Goal: Task Accomplishment & Management: Complete application form

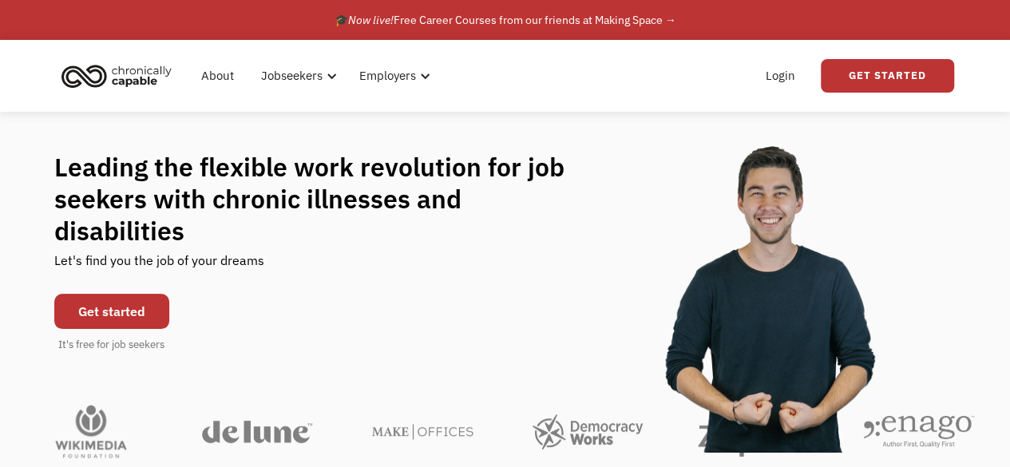
click at [141, 294] on link "Get started" at bounding box center [111, 311] width 115 height 35
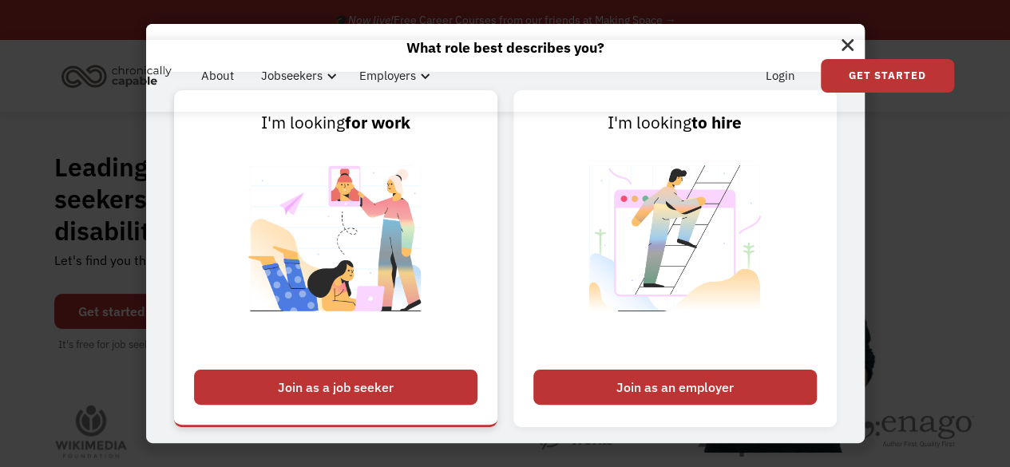
click at [422, 393] on div "Join as a job seeker" at bounding box center [335, 387] width 283 height 35
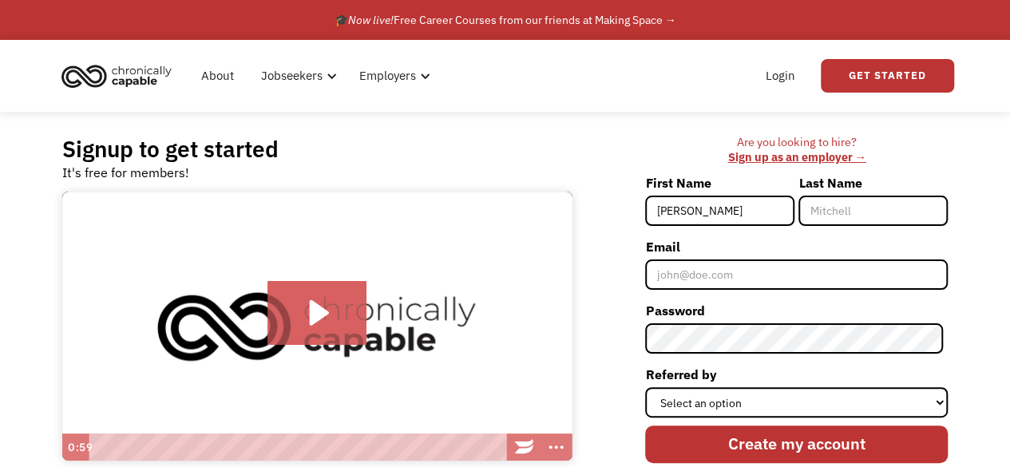
type input "[PERSON_NAME]"
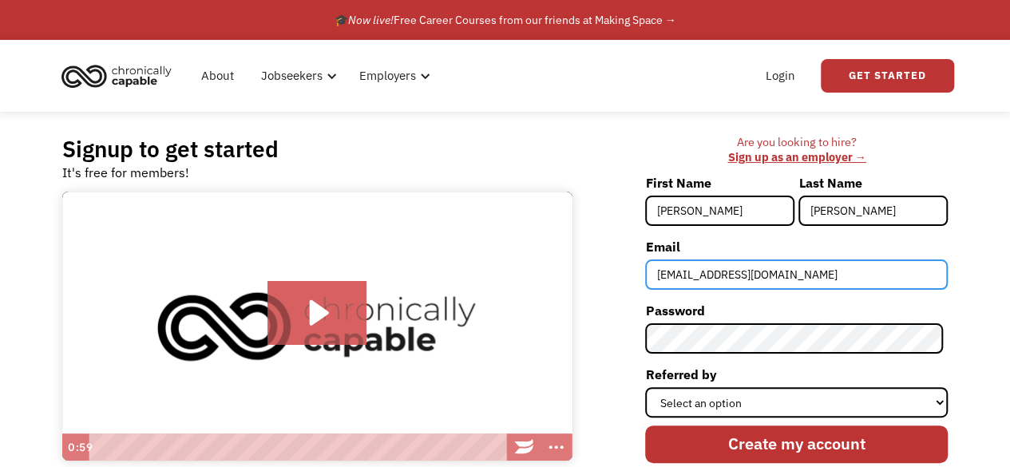
type input "[EMAIL_ADDRESS][DOMAIN_NAME]"
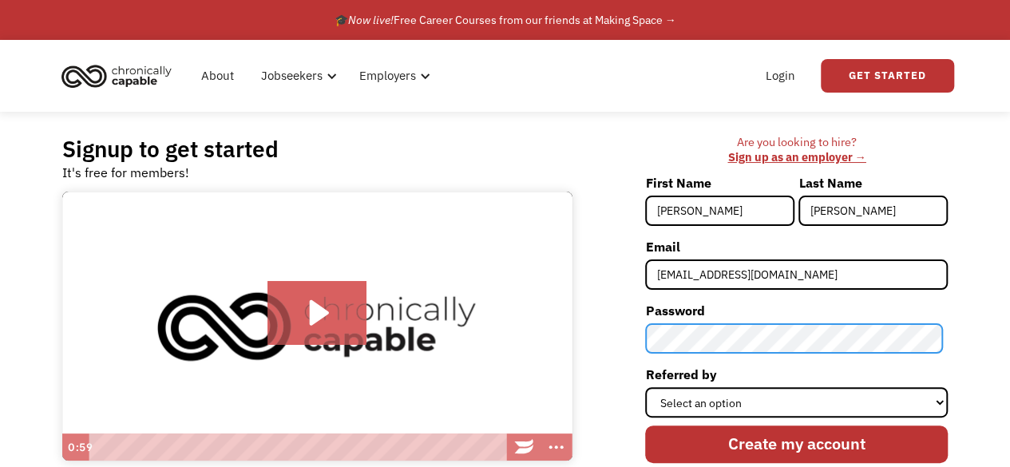
scroll to position [212, 0]
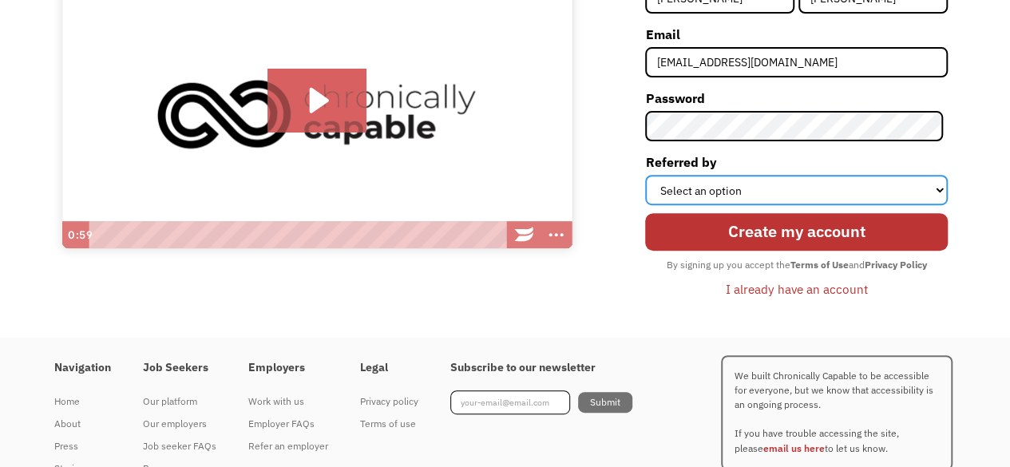
click at [774, 192] on select "Select an option Instagram Facebook Twitter Search Engine News Article Word of …" at bounding box center [796, 190] width 303 height 30
select select "Search Engine"
click at [650, 175] on select "Select an option Instagram Facebook Twitter Search Engine News Article Word of …" at bounding box center [796, 190] width 303 height 30
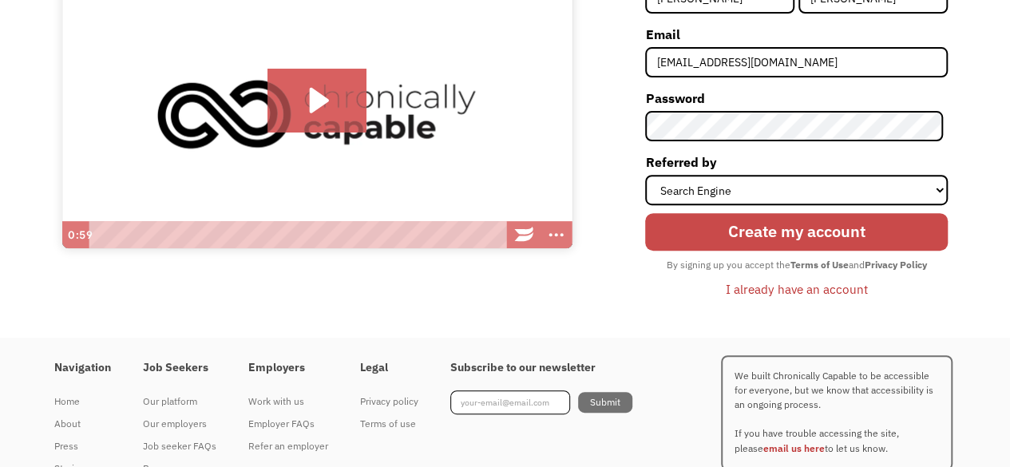
click at [747, 226] on input "Create my account" at bounding box center [796, 232] width 303 height 38
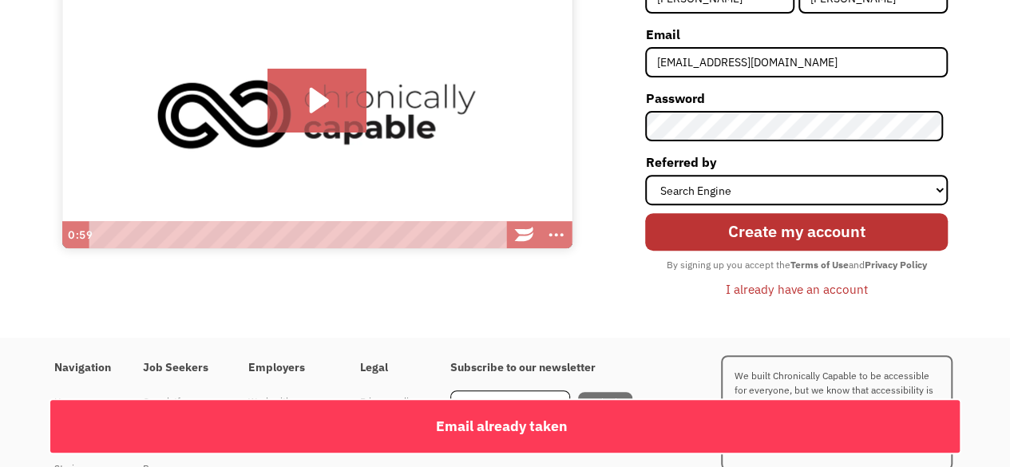
click at [823, 281] on div "I already have an account" at bounding box center [797, 288] width 142 height 19
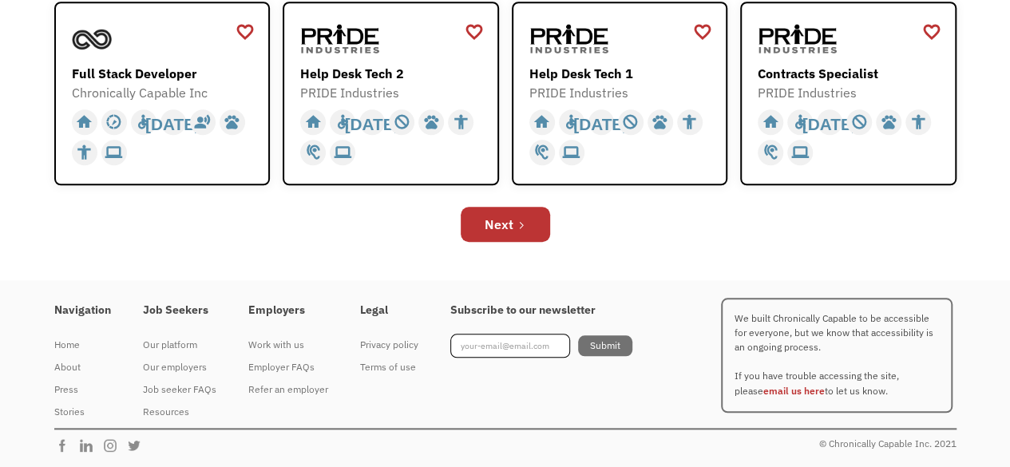
scroll to position [447, 0]
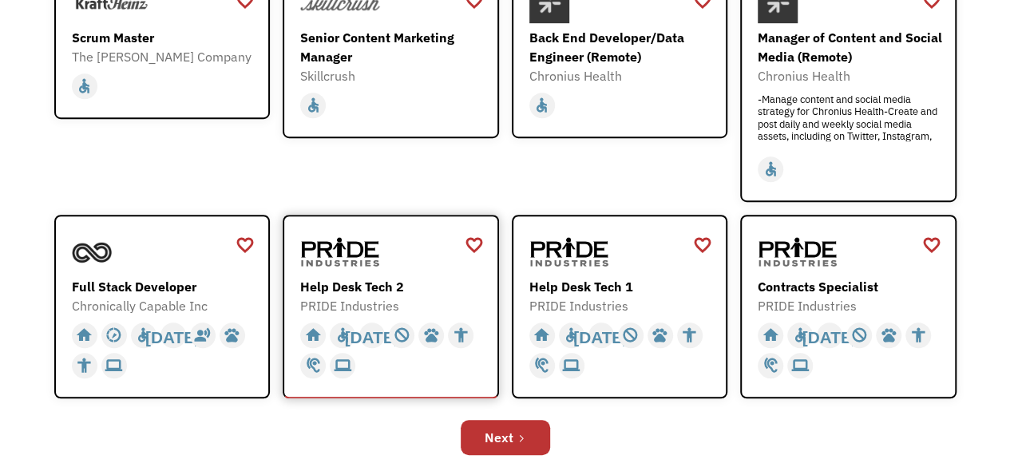
click at [343, 251] on img at bounding box center [340, 252] width 80 height 40
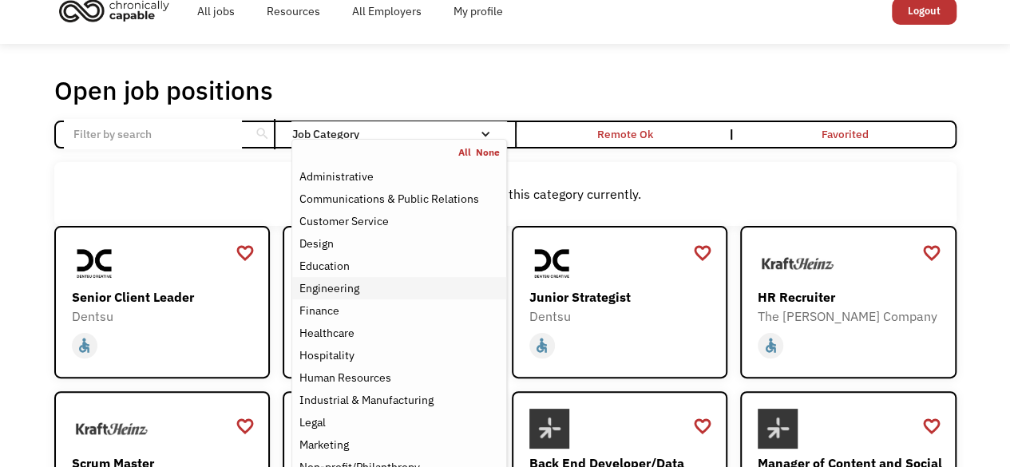
scroll to position [235, 0]
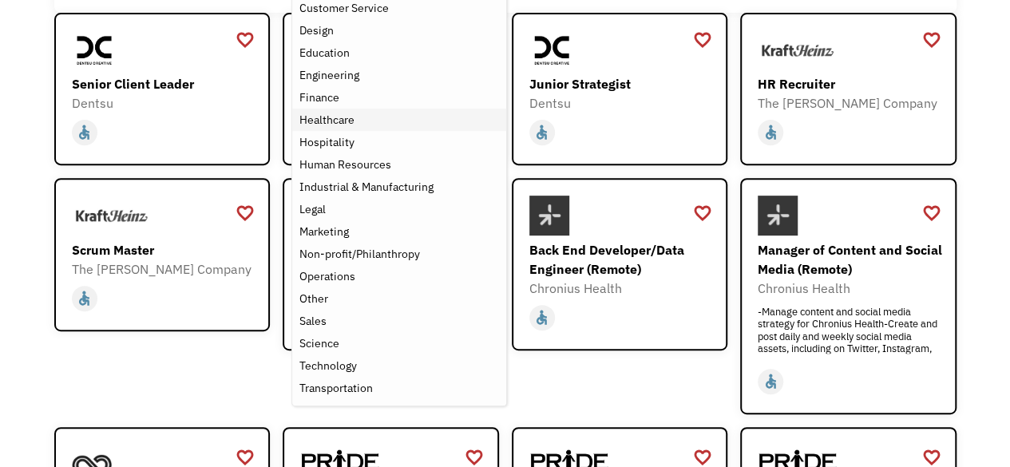
click at [358, 127] on div "Healthcare" at bounding box center [399, 119] width 200 height 19
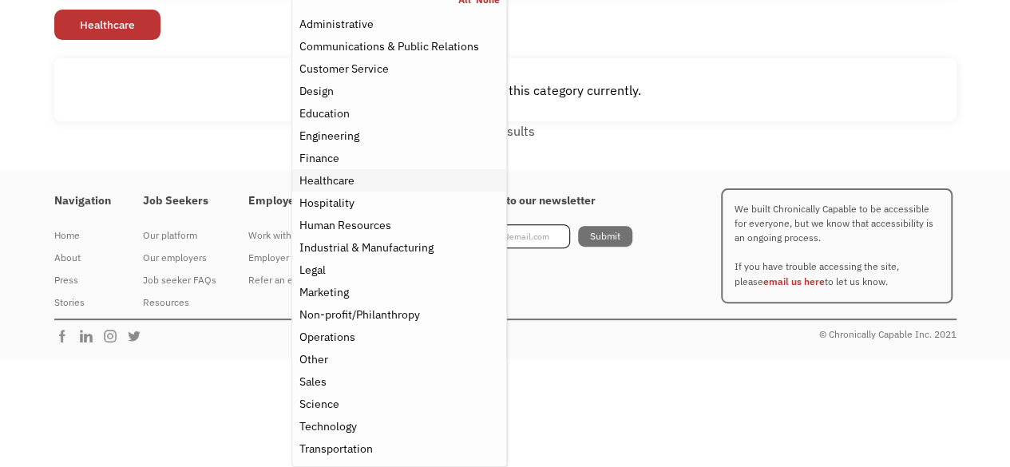
scroll to position [173, 0]
click at [341, 197] on div "Hospitality" at bounding box center [326, 203] width 55 height 19
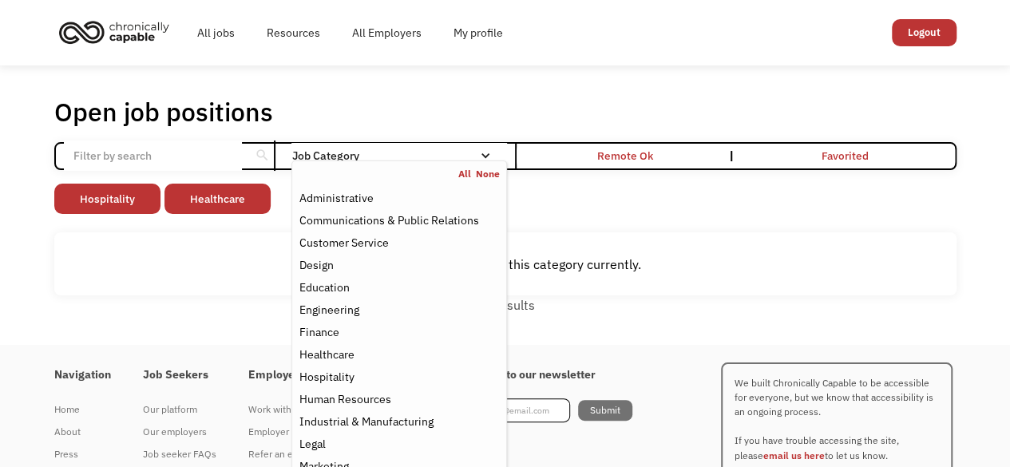
click at [560, 195] on div "Non-profit/Philanthropy Other Transportation Technology Science Sales Operation…" at bounding box center [505, 201] width 902 height 34
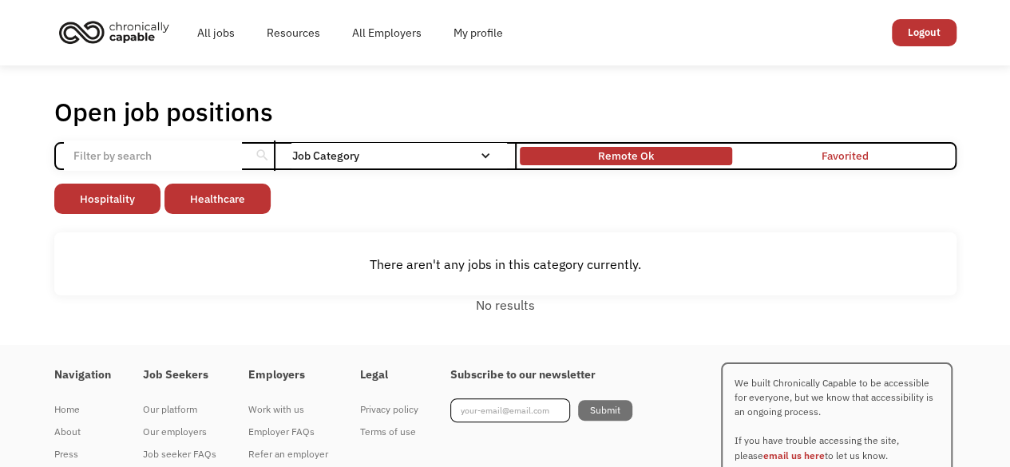
click at [624, 154] on div "Remote Ok" at bounding box center [626, 155] width 56 height 19
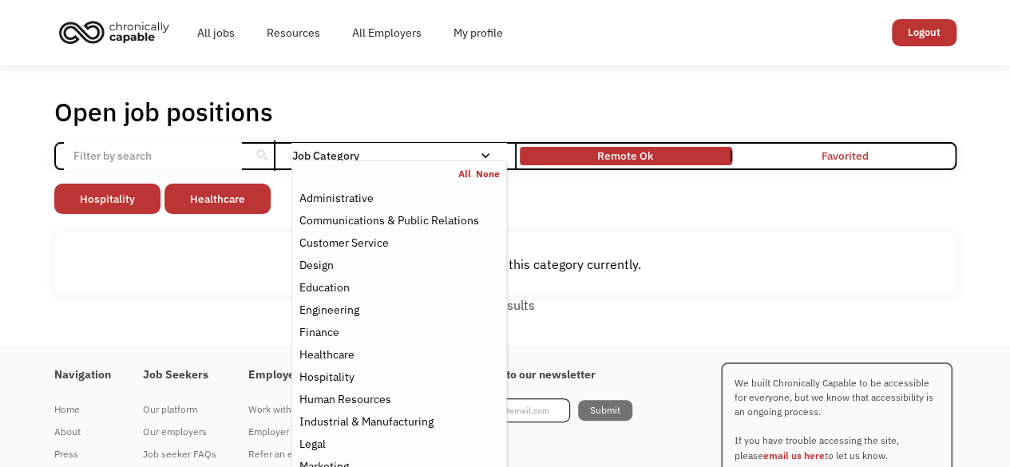
click at [479, 171] on link "None" at bounding box center [488, 174] width 24 height 13
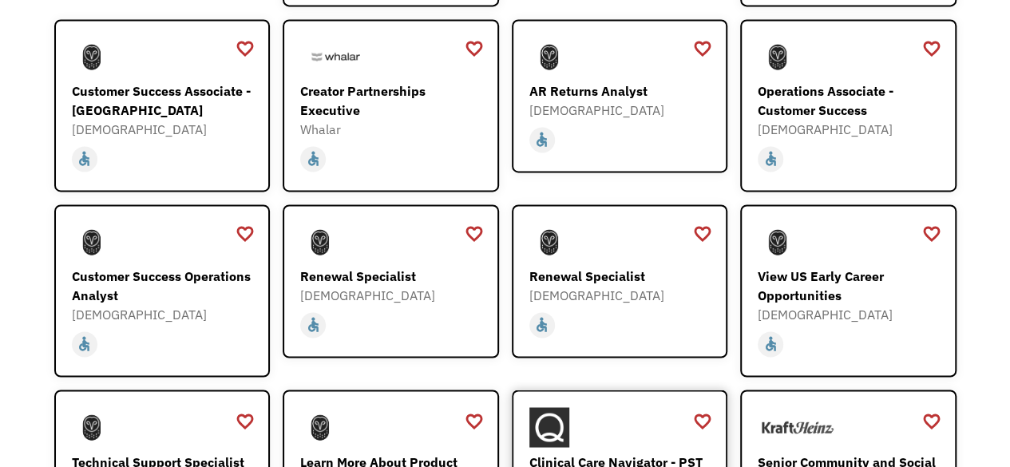
scroll to position [1277, 0]
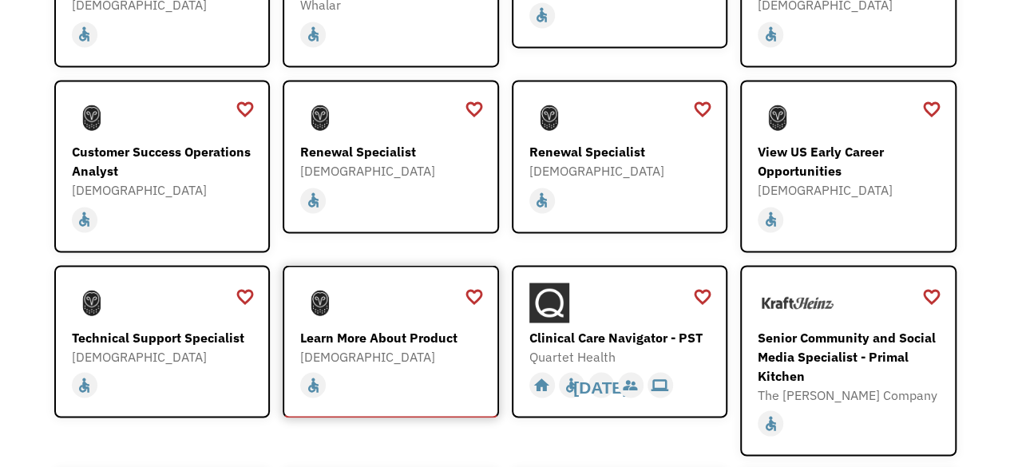
click at [418, 347] on div "[DEMOGRAPHIC_DATA]" at bounding box center [392, 356] width 185 height 19
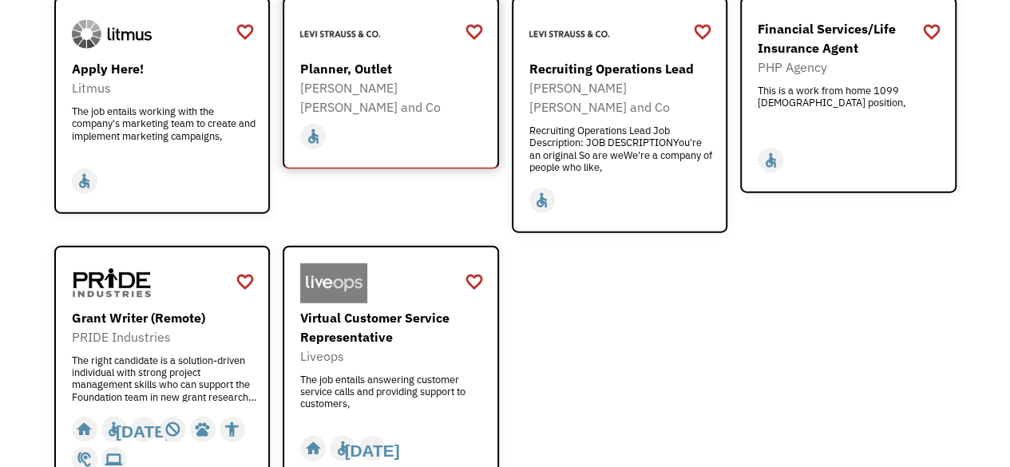
scroll to position [1916, 0]
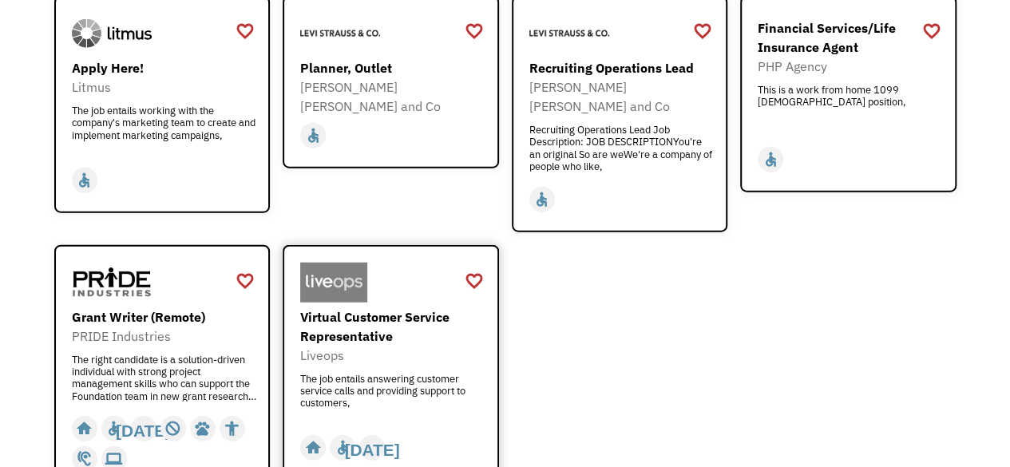
click at [344, 263] on img at bounding box center [333, 283] width 67 height 40
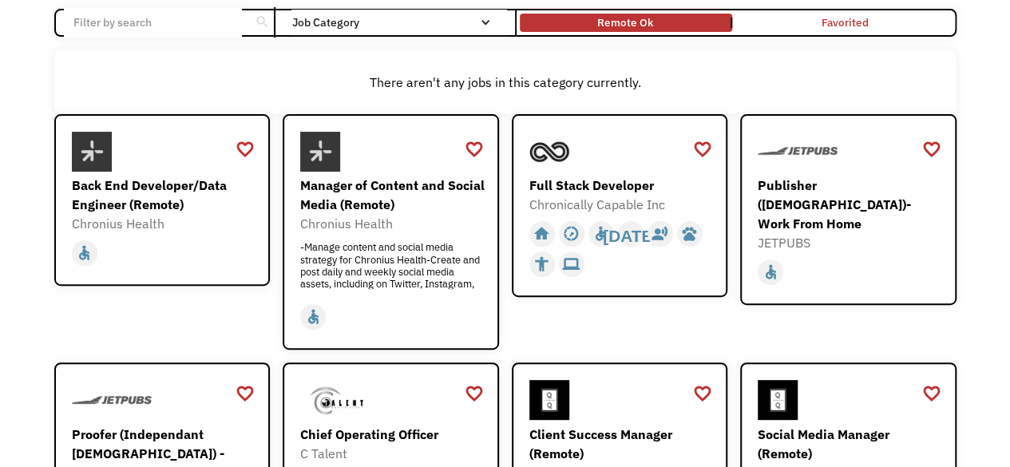
scroll to position [0, 0]
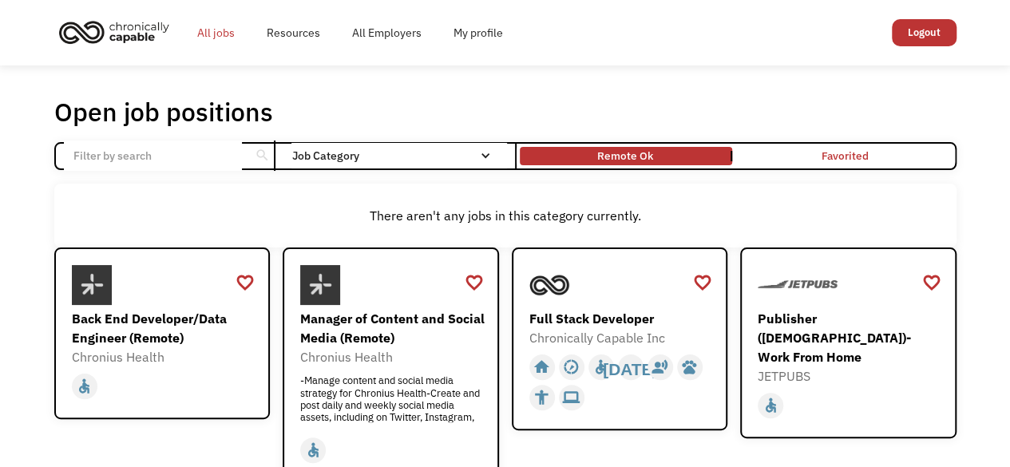
click at [214, 37] on link "All jobs" at bounding box center [215, 32] width 69 height 51
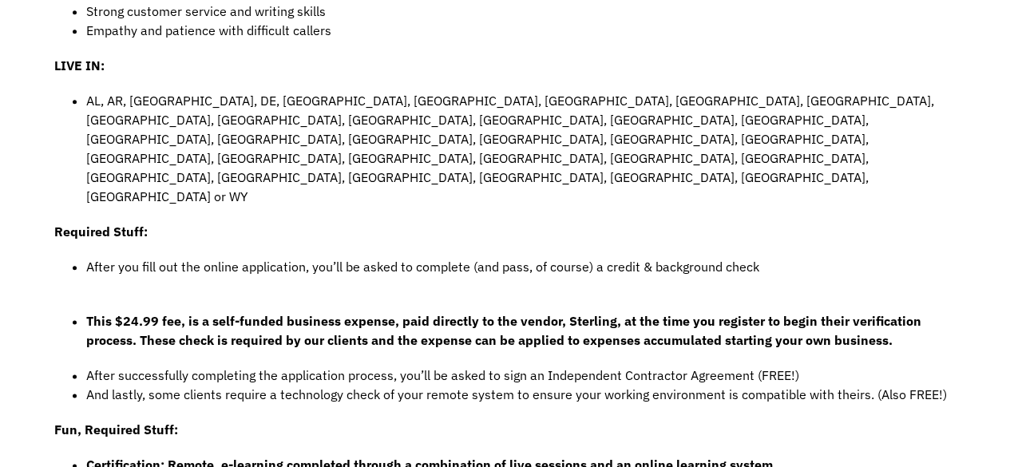
scroll to position [851, 0]
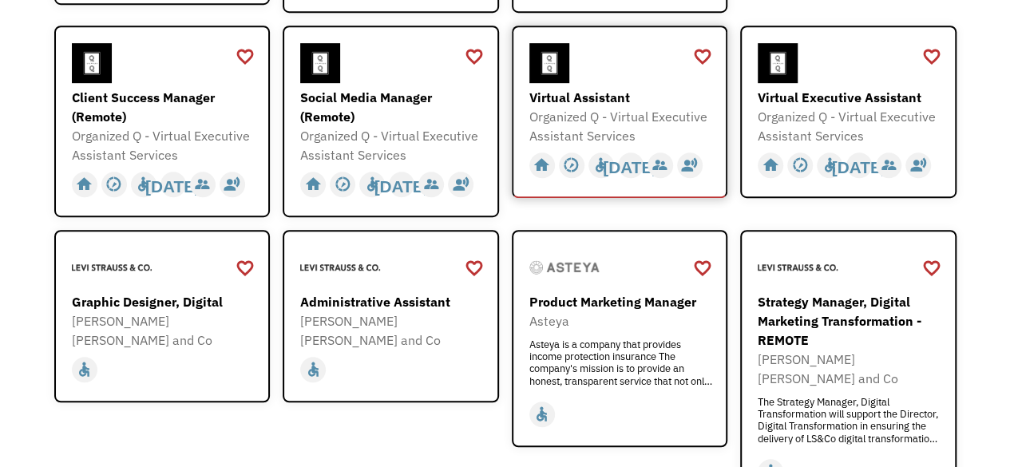
scroll to position [639, 0]
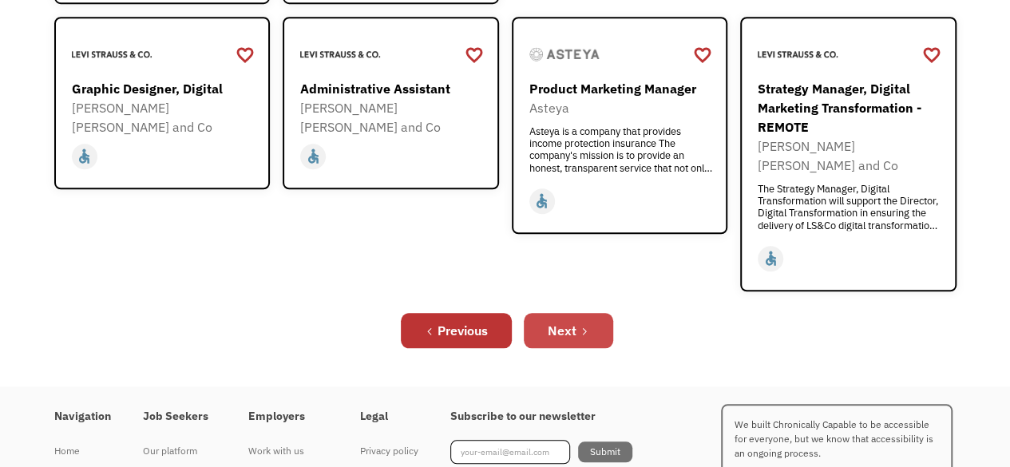
click at [562, 321] on div "Next" at bounding box center [562, 330] width 29 height 19
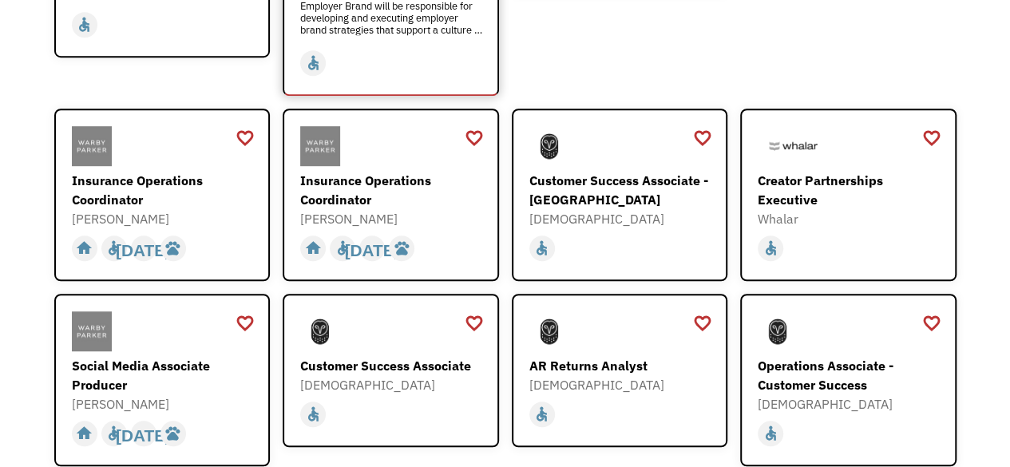
scroll to position [639, 0]
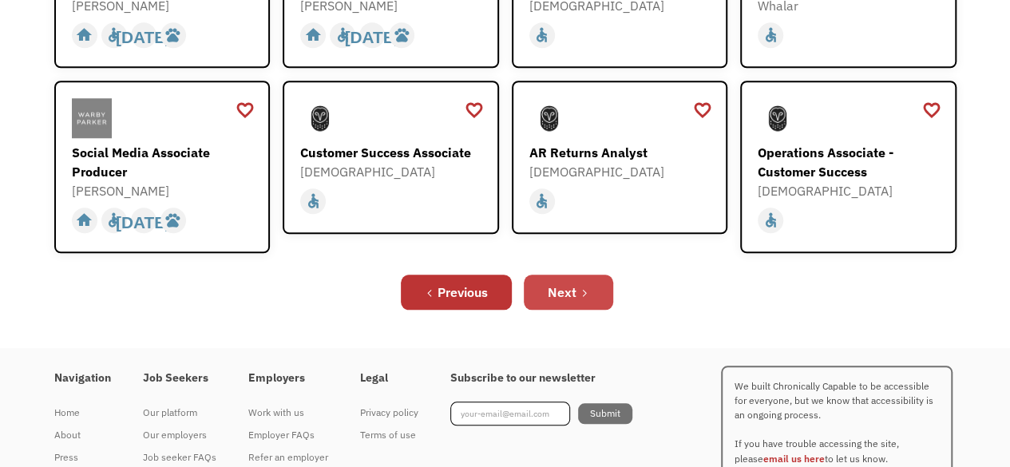
click at [564, 283] on div "Next" at bounding box center [562, 292] width 29 height 19
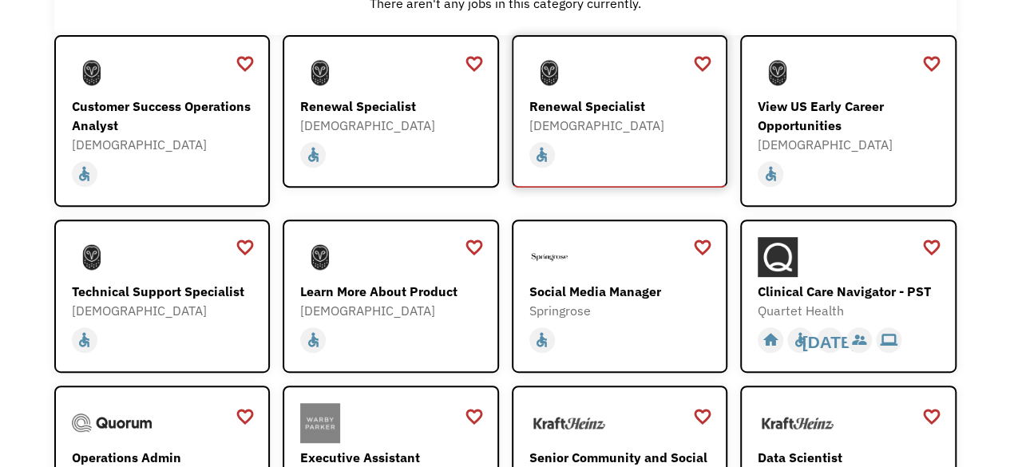
scroll to position [426, 0]
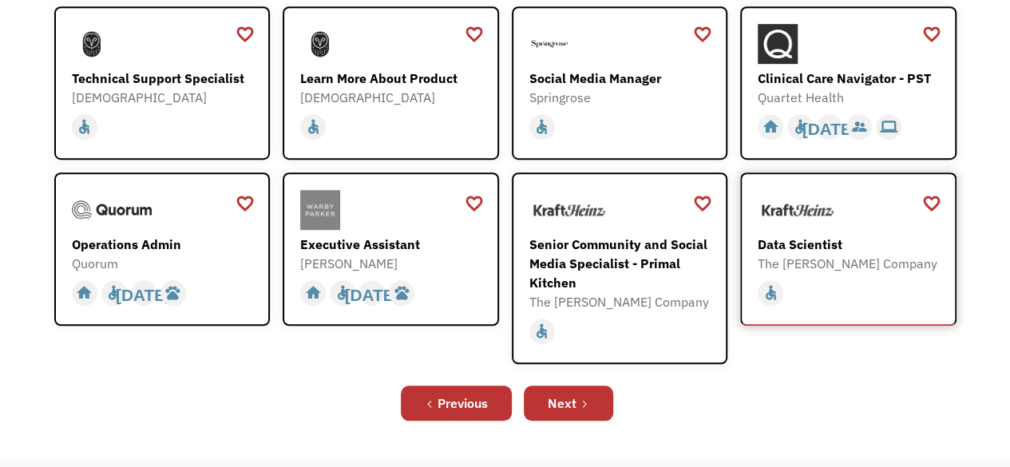
click at [802, 248] on div "Data Scientist" at bounding box center [850, 244] width 185 height 19
click at [591, 408] on link "Next" at bounding box center [568, 403] width 89 height 35
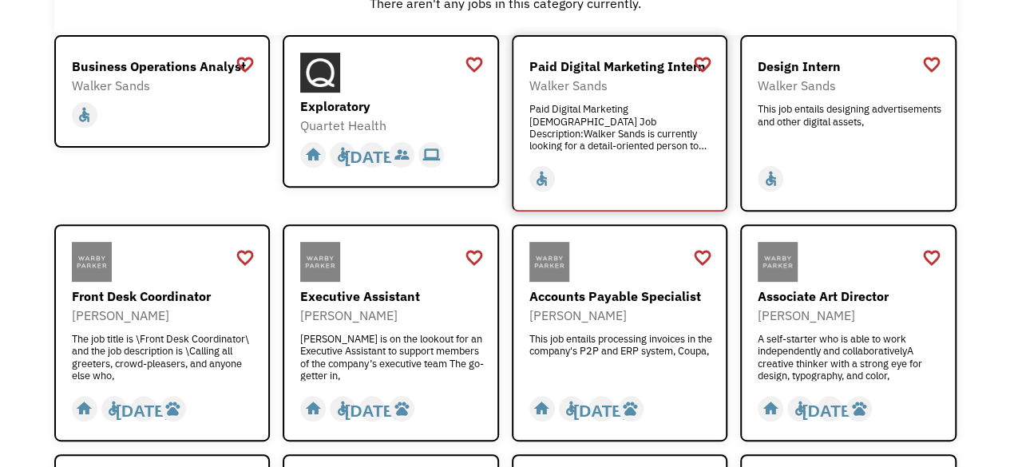
scroll to position [212, 0]
click at [174, 333] on div "The job title is \Front Desk Coordinator\ and the job description is \Calling a…" at bounding box center [164, 357] width 185 height 48
